Goal: Information Seeking & Learning: Check status

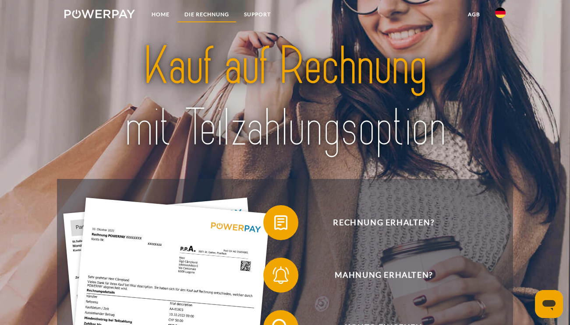
click at [199, 11] on link "DIE RECHNUNG" at bounding box center [207, 15] width 60 height 16
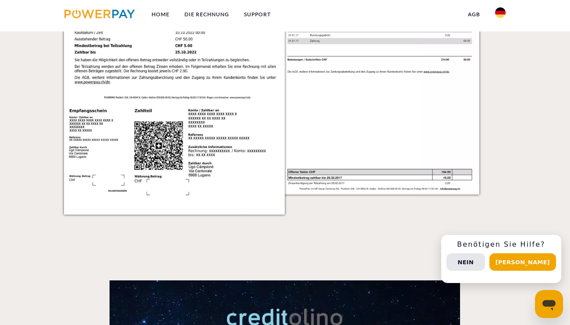
scroll to position [1378, 0]
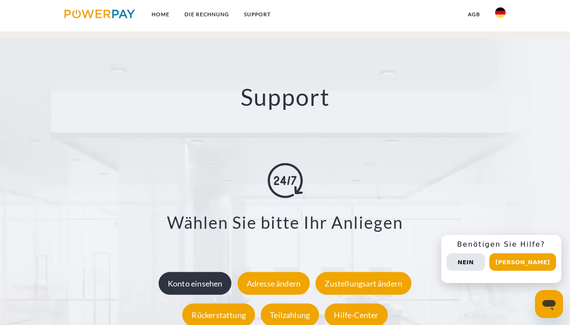
click at [204, 280] on div "Konto einsehen" at bounding box center [195, 283] width 73 height 23
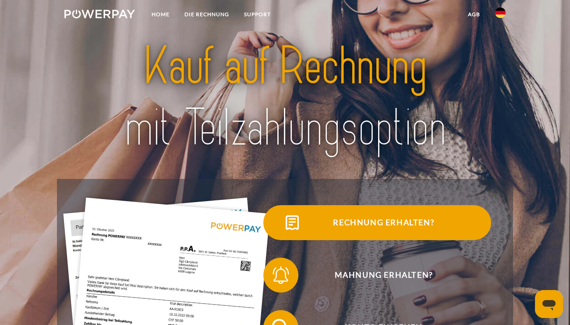
click at [365, 230] on span "Rechnung erhalten?" at bounding box center [383, 222] width 215 height 35
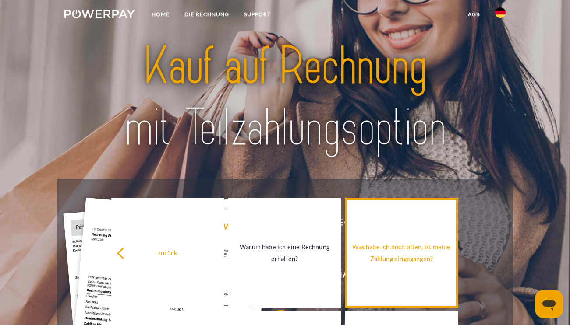
click at [389, 235] on link "Was habe ich noch offen, ist meine Zahlung eingegangen?" at bounding box center [401, 253] width 113 height 110
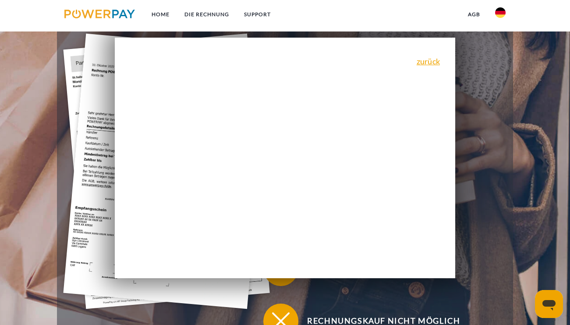
scroll to position [141, 0]
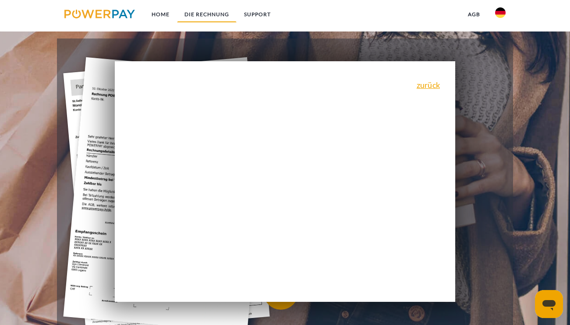
click at [215, 15] on link "DIE RECHNUNG" at bounding box center [207, 15] width 60 height 16
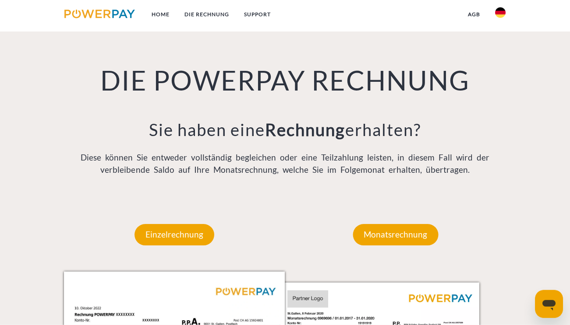
scroll to position [591, 0]
click at [407, 244] on p "Monatsrechnung" at bounding box center [395, 234] width 85 height 21
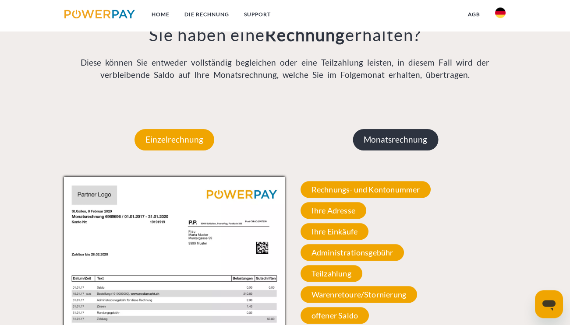
scroll to position [730, 0]
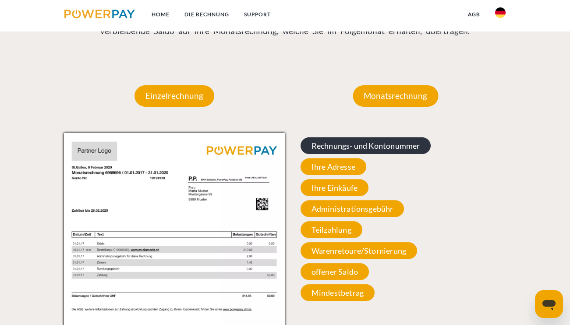
click at [355, 151] on span "Rechnungs- und Kontonummer" at bounding box center [366, 146] width 131 height 17
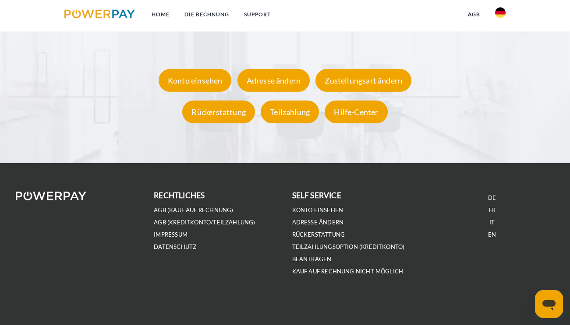
scroll to position [1583, 0]
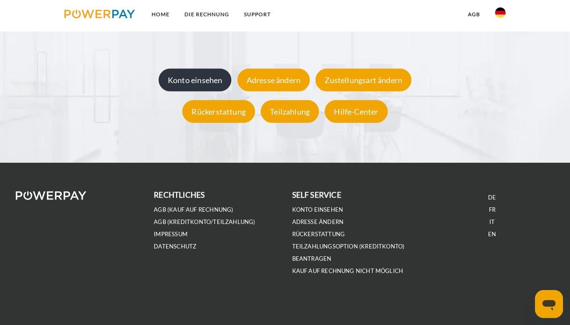
click at [197, 88] on div "Konto einsehen" at bounding box center [195, 80] width 73 height 23
